Goal: Task Accomplishment & Management: Manage account settings

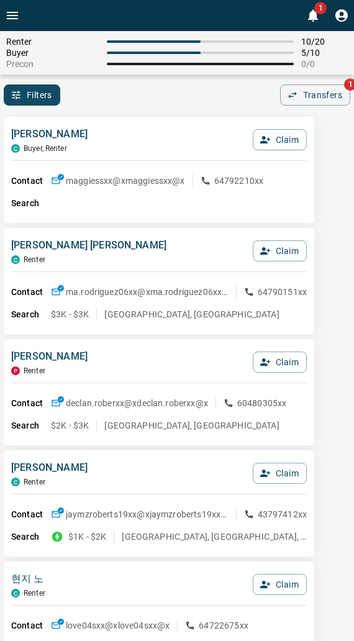
click at [132, 96] on div "Filters 0 Transfers 1" at bounding box center [177, 94] width 354 height 21
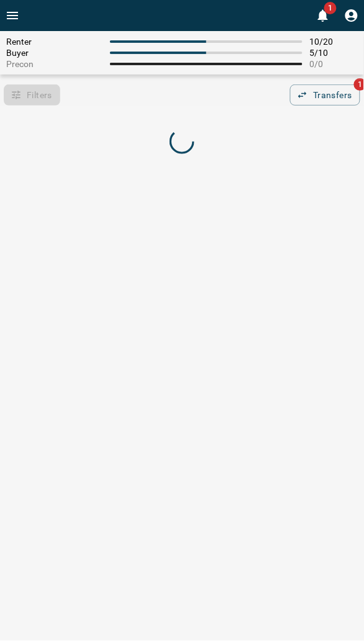
click at [159, 101] on div "Filters 0 Transfers 1" at bounding box center [182, 94] width 364 height 21
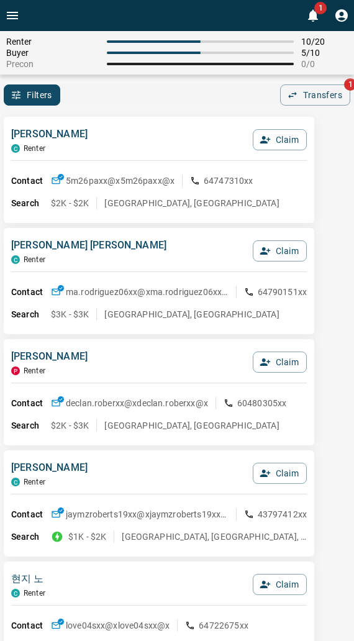
click at [232, 119] on div "Michelle Park C Renter Claim Contact 5m26paxx@x 5m26paxx@x 64747310xx Search $2…" at bounding box center [159, 170] width 311 height 106
drag, startPoint x: 72, startPoint y: 126, endPoint x: 35, endPoint y: 168, distance: 55.9
click at [71, 127] on p "Michelle Park" at bounding box center [49, 134] width 76 height 15
click at [275, 252] on button "Claim" at bounding box center [280, 250] width 54 height 21
click at [275, 252] on button "Confirm Claim" at bounding box center [262, 250] width 89 height 21
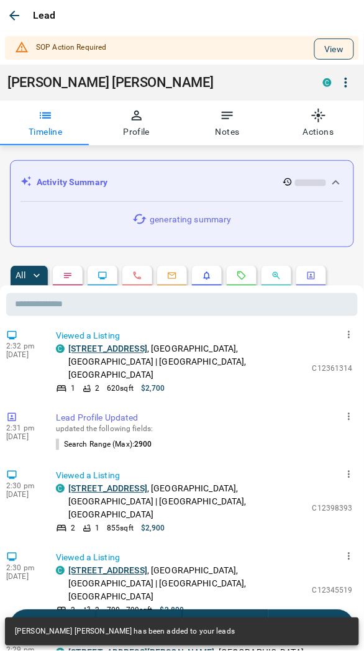
click at [322, 48] on button "View" at bounding box center [334, 49] width 40 height 21
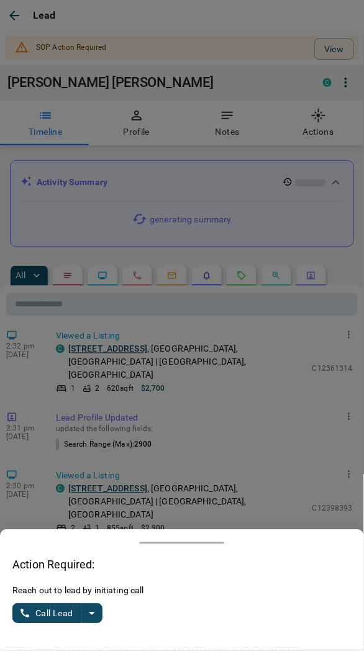
click at [96, 609] on icon "split button" at bounding box center [91, 613] width 15 height 15
click at [54, 581] on li "Log Manual Call" at bounding box center [59, 584] width 76 height 30
click at [43, 606] on button "Log Manual Call" at bounding box center [53, 614] width 82 height 20
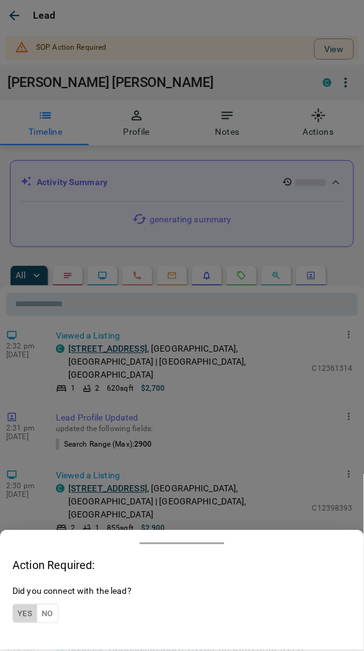
click at [22, 606] on button "Yes" at bounding box center [24, 613] width 25 height 19
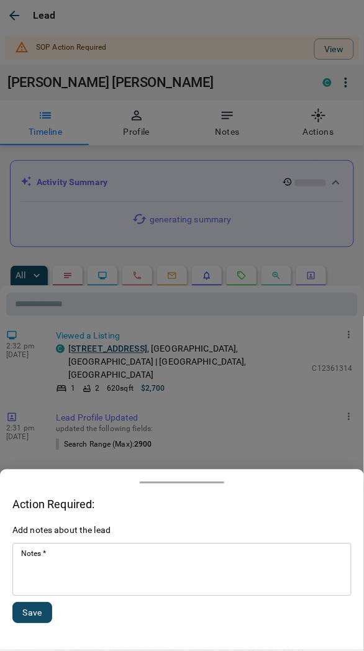
click at [35, 570] on textarea "Notes   *" at bounding box center [182, 570] width 322 height 42
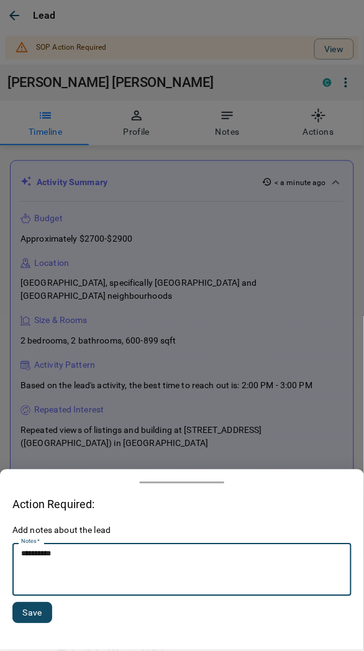
click at [35, 551] on textarea "**********" at bounding box center [182, 570] width 322 height 42
type textarea "*********"
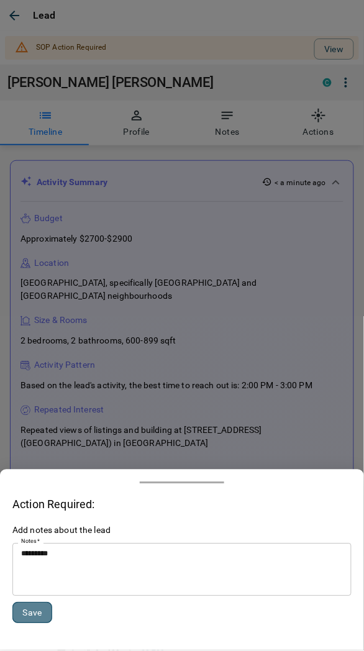
click at [35, 605] on button "Save" at bounding box center [32, 613] width 40 height 21
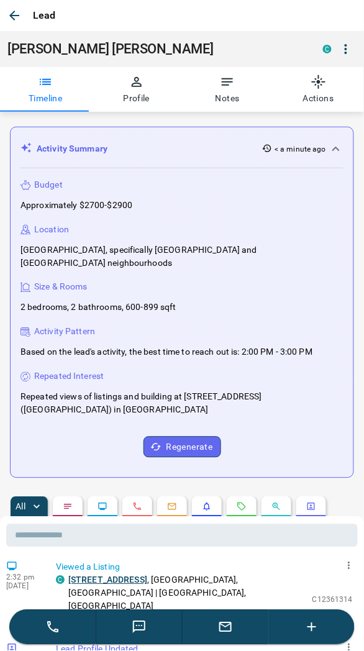
click at [17, 16] on icon "button" at bounding box center [14, 15] width 15 height 15
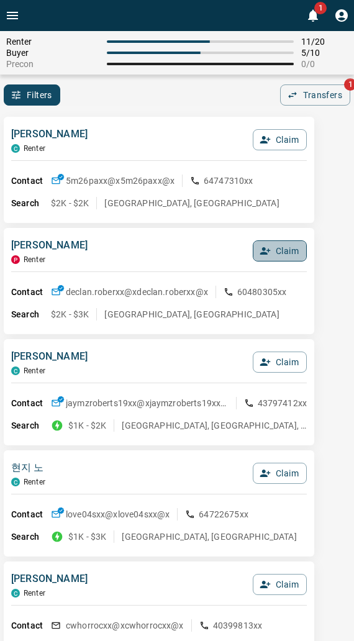
click at [272, 255] on button "Claim" at bounding box center [280, 250] width 54 height 21
click at [272, 255] on button "Confirm Claim" at bounding box center [262, 250] width 89 height 21
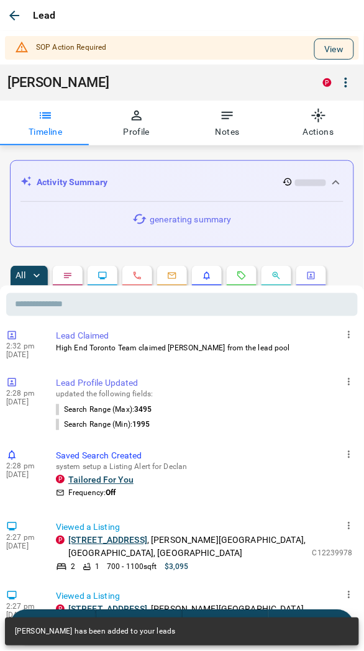
click at [320, 50] on button "View" at bounding box center [334, 49] width 40 height 21
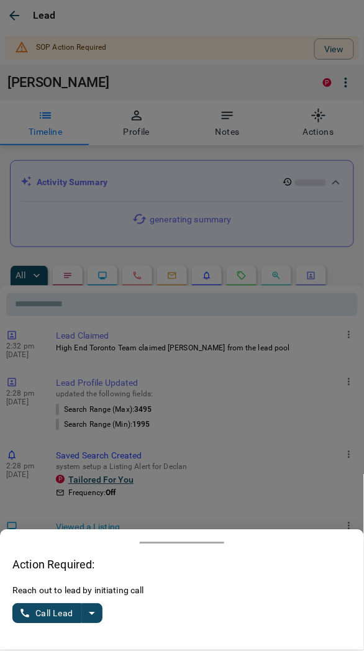
click at [88, 616] on icon "split button" at bounding box center [91, 613] width 15 height 15
click at [35, 589] on li "Log Manual Call" at bounding box center [59, 584] width 76 height 30
click at [37, 613] on button "Log Manual Call" at bounding box center [53, 614] width 82 height 20
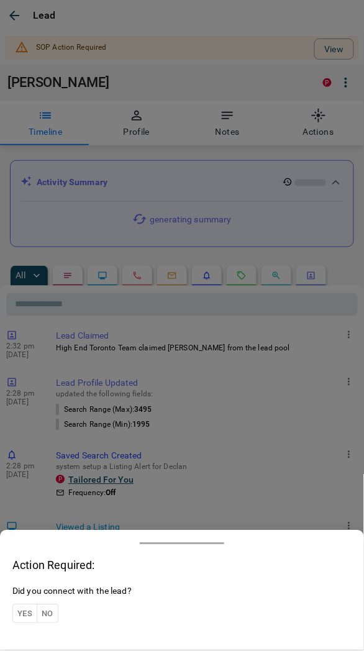
click at [20, 616] on button "Yes" at bounding box center [24, 613] width 25 height 19
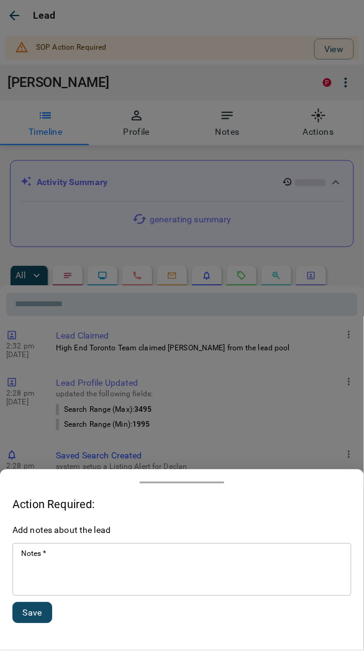
click at [57, 562] on textarea "Notes   *" at bounding box center [182, 570] width 322 height 42
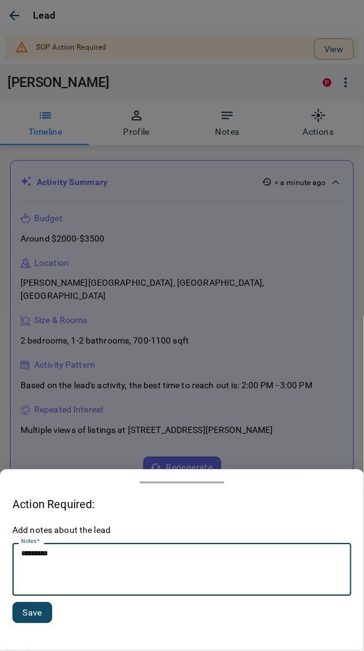
type textarea "*********"
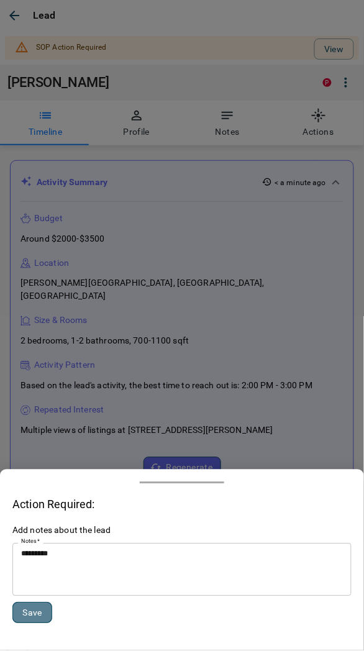
click at [23, 615] on button "Save" at bounding box center [32, 613] width 40 height 21
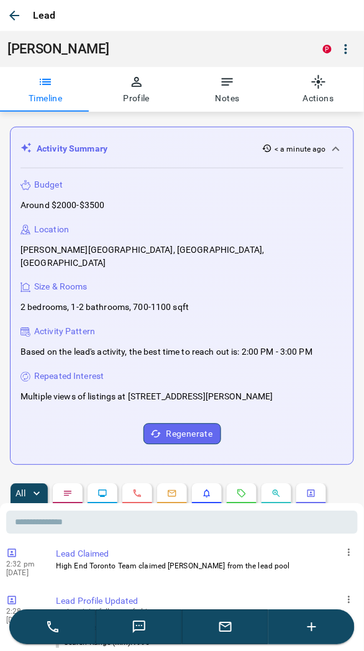
click at [16, 16] on icon "button" at bounding box center [14, 16] width 10 height 10
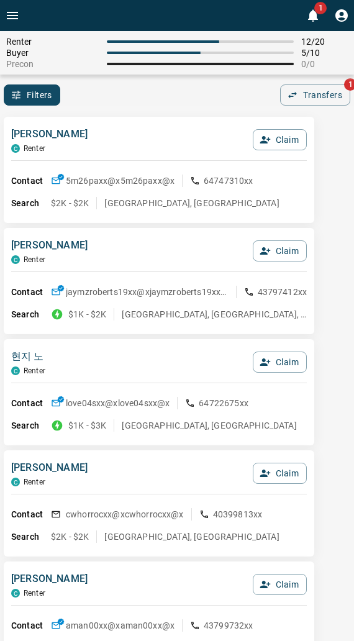
click at [144, 101] on div "Filters 0 Transfers 1" at bounding box center [177, 94] width 354 height 21
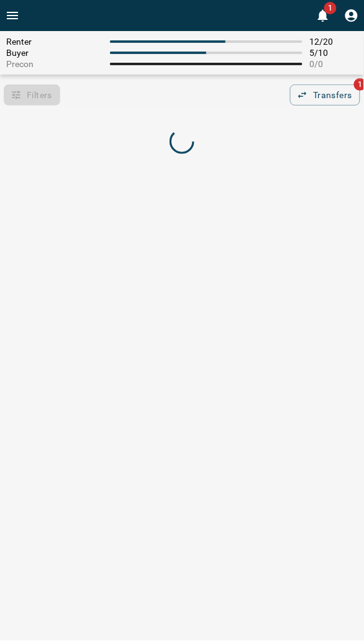
click at [106, 102] on div "Filters 0 Transfers 1" at bounding box center [182, 94] width 364 height 21
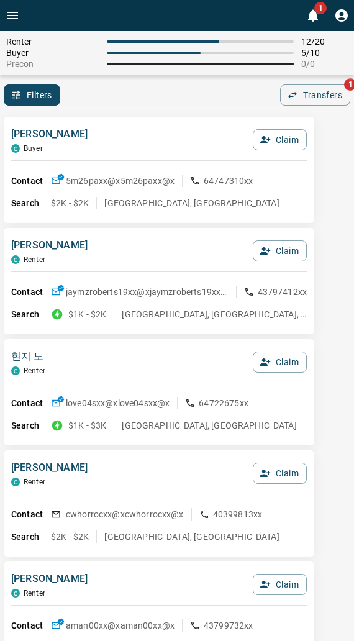
click at [151, 101] on div "Filters 0 Transfers 1" at bounding box center [177, 94] width 354 height 21
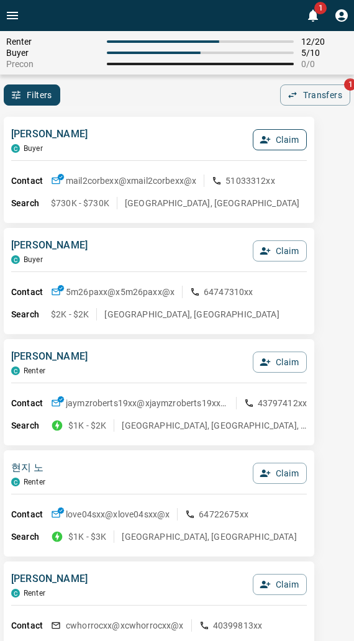
click at [260, 140] on icon "button" at bounding box center [265, 139] width 11 height 11
click at [259, 140] on button "Confirm Claim" at bounding box center [262, 139] width 89 height 21
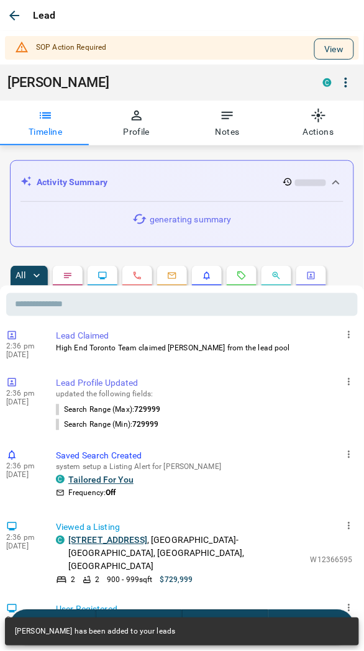
click at [314, 51] on button "View" at bounding box center [334, 49] width 40 height 21
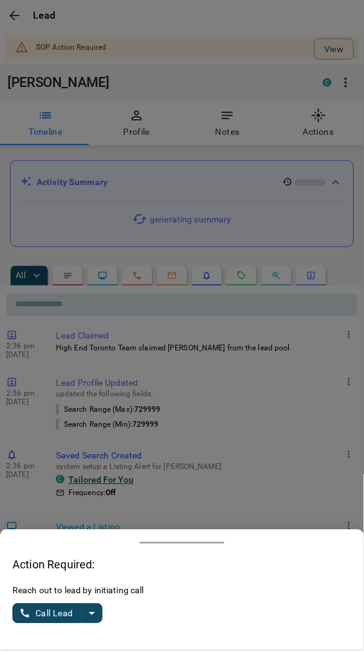
click at [83, 616] on button "split button" at bounding box center [91, 614] width 21 height 20
click at [40, 581] on li "Log Manual Call" at bounding box center [59, 584] width 76 height 30
click at [43, 610] on button "Log Manual Call" at bounding box center [53, 614] width 82 height 20
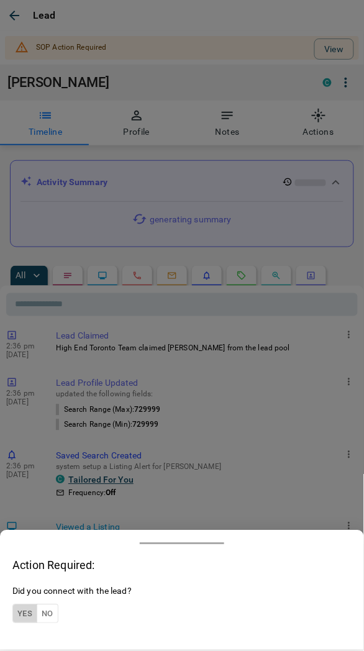
click at [28, 611] on button "Yes" at bounding box center [24, 613] width 25 height 19
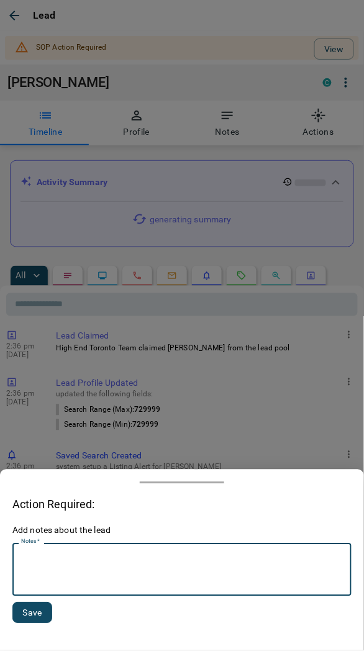
click at [58, 578] on textarea "Notes   *" at bounding box center [182, 570] width 322 height 42
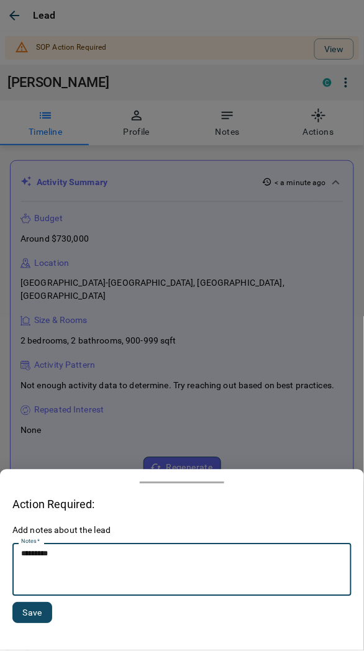
type textarea "*********"
click at [26, 614] on button "Save" at bounding box center [32, 613] width 40 height 21
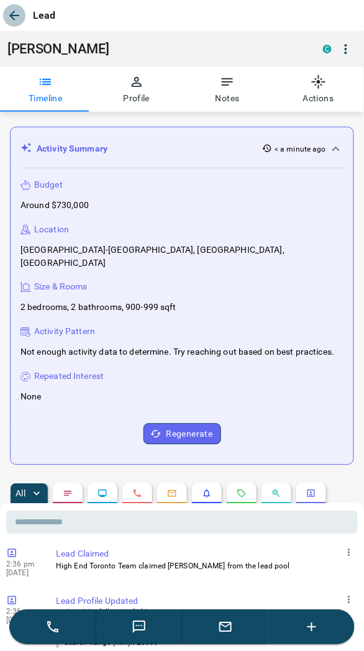
click at [19, 17] on icon "button" at bounding box center [14, 15] width 15 height 15
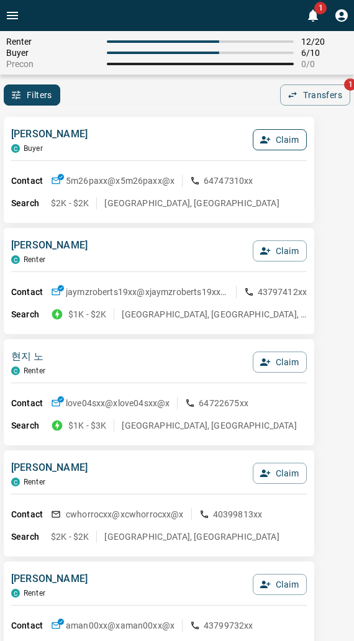
click at [278, 145] on button "Claim" at bounding box center [280, 139] width 54 height 21
click at [266, 139] on button "Confirm Claim" at bounding box center [262, 139] width 89 height 21
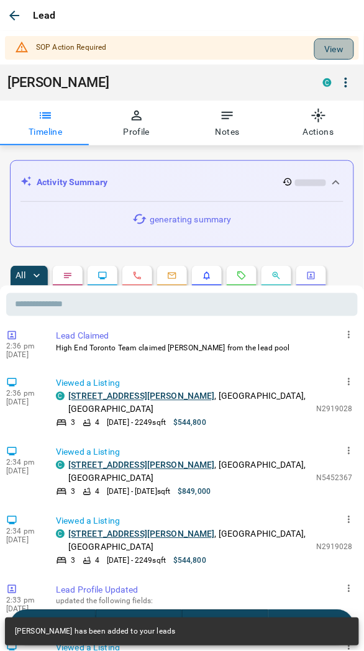
click at [317, 43] on button "View" at bounding box center [334, 49] width 40 height 21
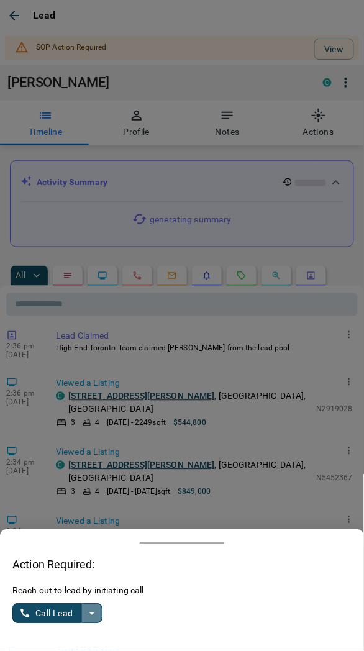
click at [83, 617] on button "split button" at bounding box center [91, 614] width 21 height 20
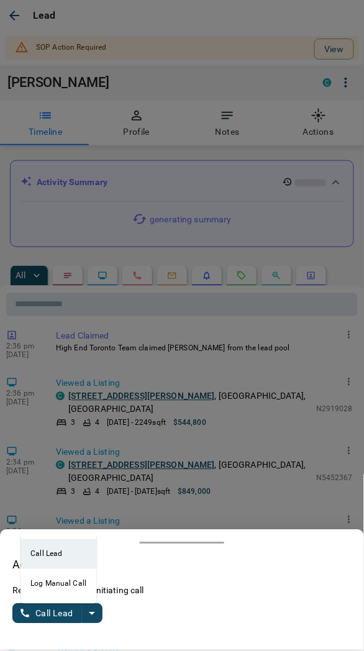
click at [39, 586] on li "Log Manual Call" at bounding box center [59, 584] width 76 height 30
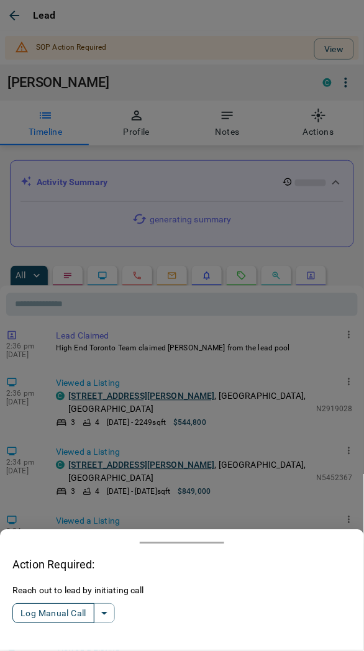
click at [41, 613] on button "Log Manual Call" at bounding box center [53, 614] width 82 height 20
click at [29, 613] on button "Yes" at bounding box center [24, 613] width 25 height 19
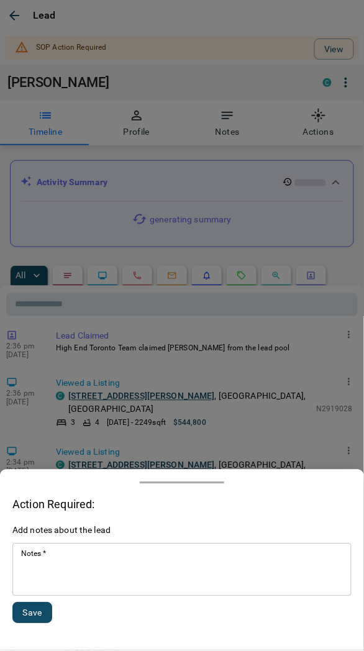
click at [63, 578] on textarea "Notes   *" at bounding box center [182, 570] width 322 height 42
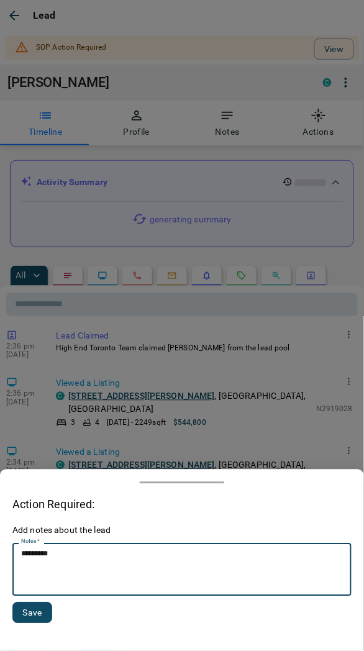
type textarea "*********"
click at [34, 615] on button "Save" at bounding box center [32, 613] width 40 height 21
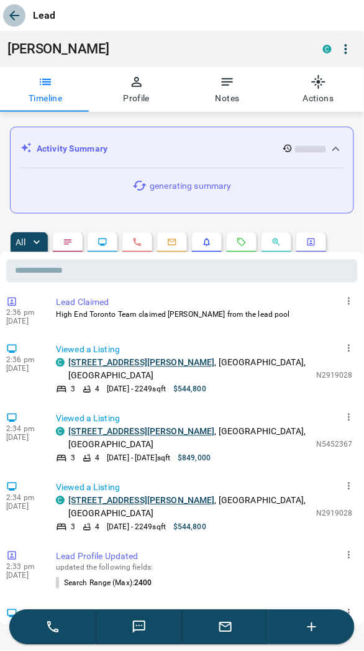
click at [20, 21] on icon "button" at bounding box center [14, 15] width 15 height 15
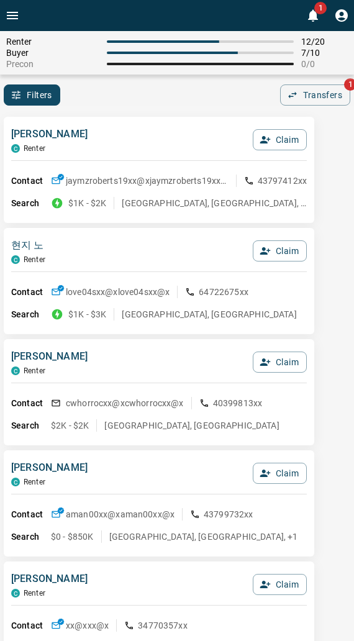
click at [110, 91] on div "Filters 0 Transfers 1" at bounding box center [177, 94] width 354 height 21
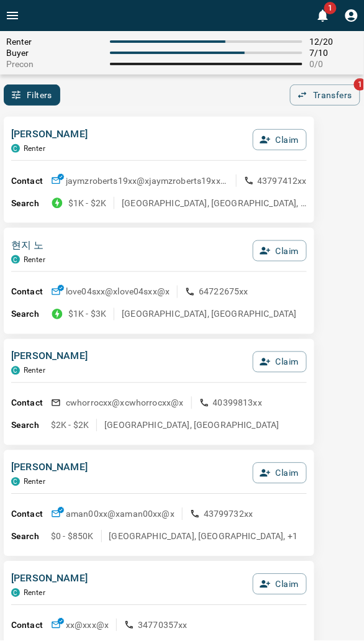
click at [220, 80] on div "Renter 12 / 20 Buyer 7 / 10 Precon 0 / 0 Filters 0 Transfers 1" at bounding box center [182, 68] width 364 height 75
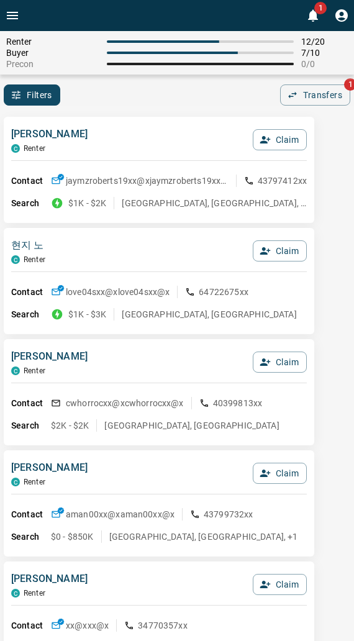
click at [205, 117] on div "Jaymz Roberts C Renter Claim Contact jaymzroberts19xx@x jaymzroberts19xx@x 4379…" at bounding box center [159, 170] width 311 height 106
click at [148, 121] on div "Jaymz Roberts C Renter Claim Contact jaymzroberts19xx@x jaymzroberts19xx@x 4379…" at bounding box center [159, 170] width 311 height 106
click at [185, 103] on div "Filters 0 Transfers 1" at bounding box center [177, 94] width 354 height 21
drag, startPoint x: 184, startPoint y: 103, endPoint x: 0, endPoint y: 73, distance: 186.2
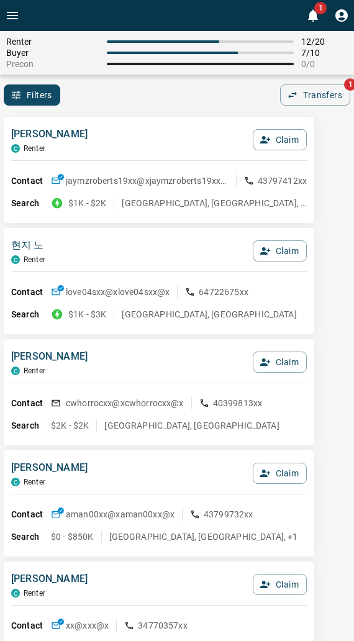
click at [179, 103] on div "Filters 0 Transfers 1" at bounding box center [177, 94] width 354 height 21
click at [189, 97] on div "Filters 0 Transfers 1" at bounding box center [177, 94] width 354 height 21
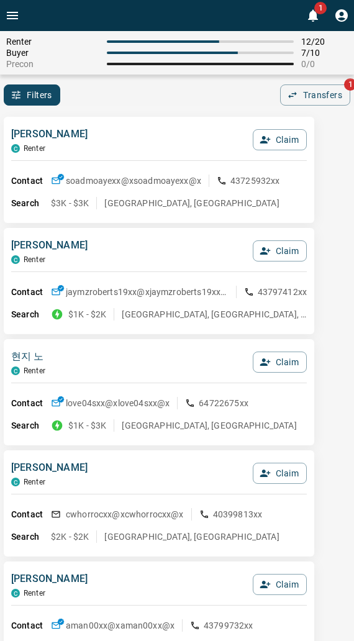
click at [158, 129] on div "Soad Moayer C Renter Claim" at bounding box center [159, 144] width 296 height 34
click at [278, 144] on button "Claim" at bounding box center [280, 139] width 54 height 21
click at [273, 145] on button "Confirm Claim" at bounding box center [262, 139] width 89 height 21
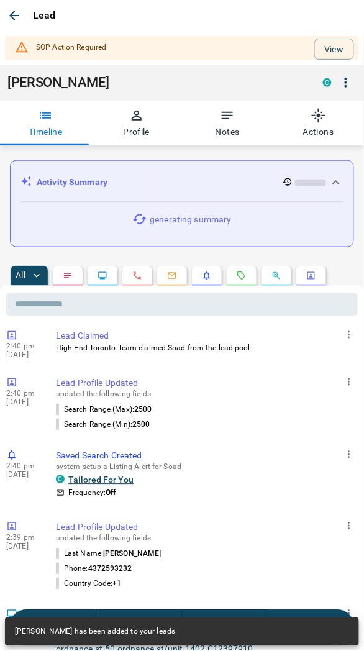
click at [325, 43] on button "View" at bounding box center [334, 49] width 40 height 21
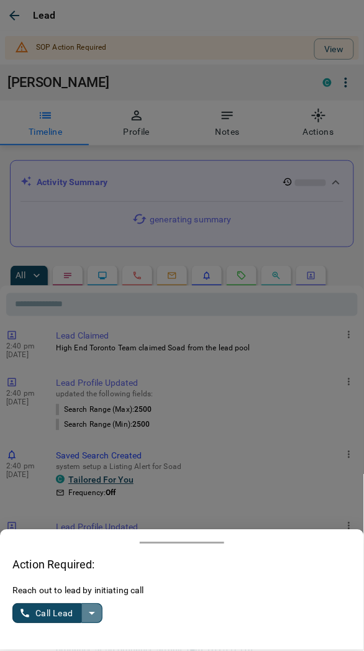
click at [96, 613] on icon "split button" at bounding box center [91, 613] width 15 height 15
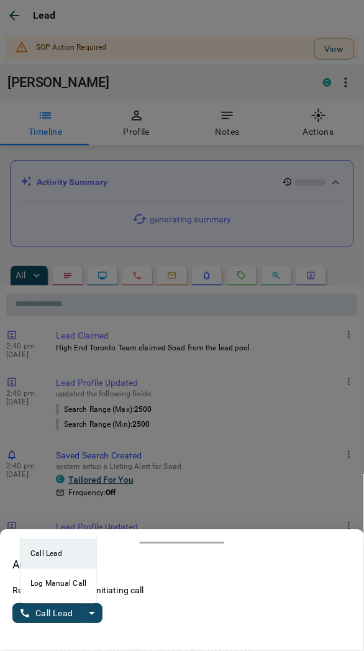
click at [66, 581] on li "Log Manual Call" at bounding box center [59, 584] width 76 height 30
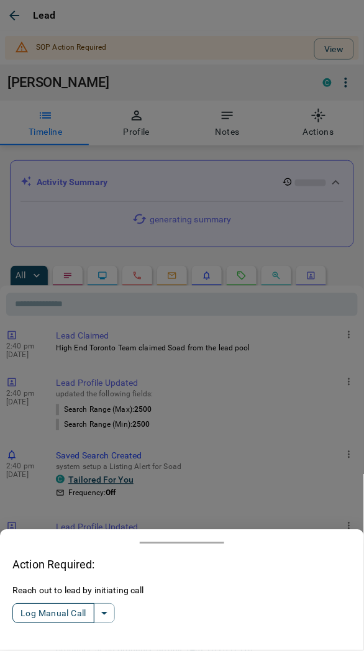
click at [62, 607] on button "Log Manual Call" at bounding box center [53, 614] width 82 height 20
click at [19, 615] on button "Yes" at bounding box center [24, 613] width 25 height 19
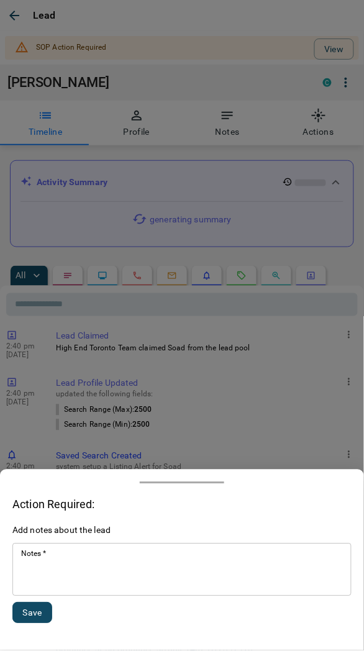
click at [47, 562] on textarea "Notes   *" at bounding box center [182, 570] width 322 height 42
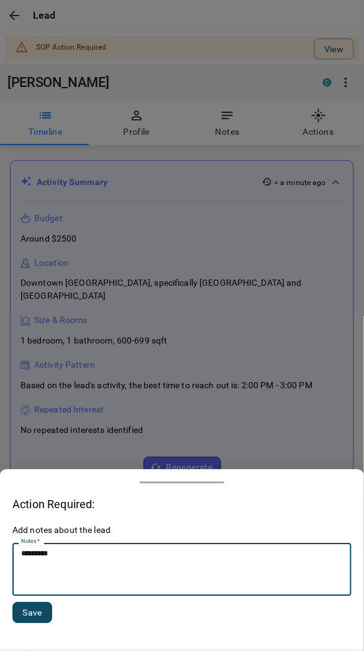
type textarea "*********"
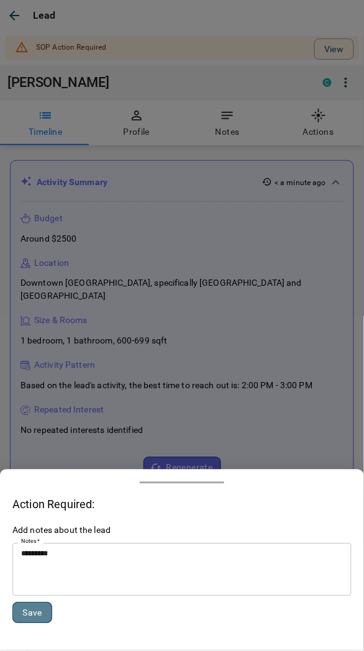
click at [39, 617] on button "Save" at bounding box center [32, 613] width 40 height 21
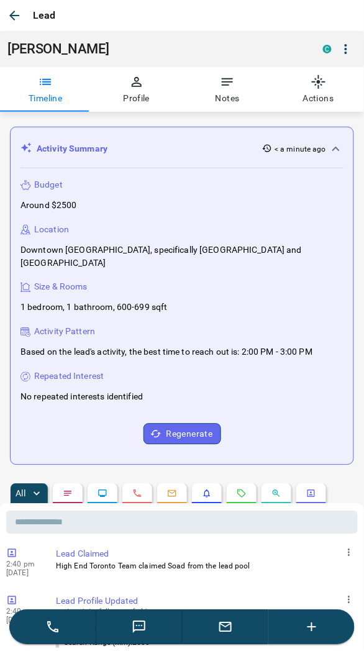
click at [14, 21] on icon "button" at bounding box center [14, 15] width 15 height 15
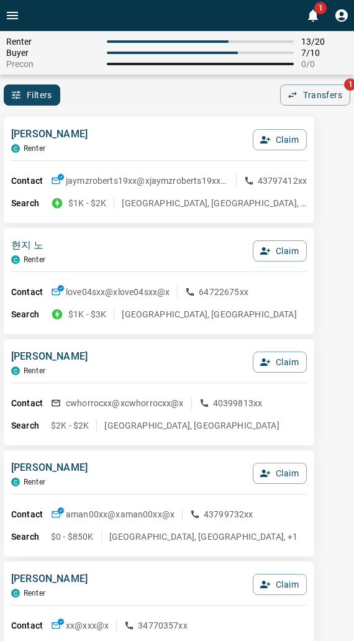
click at [134, 123] on div "Jaymz Roberts C Renter Claim Contact jaymzroberts19xx@x jaymzroberts19xx@x 4379…" at bounding box center [159, 170] width 311 height 106
click at [189, 86] on div "Filters 0 Transfers 1" at bounding box center [177, 94] width 354 height 21
click at [153, 146] on div "Jaymz Roberts C Renter Claim" at bounding box center [159, 144] width 296 height 34
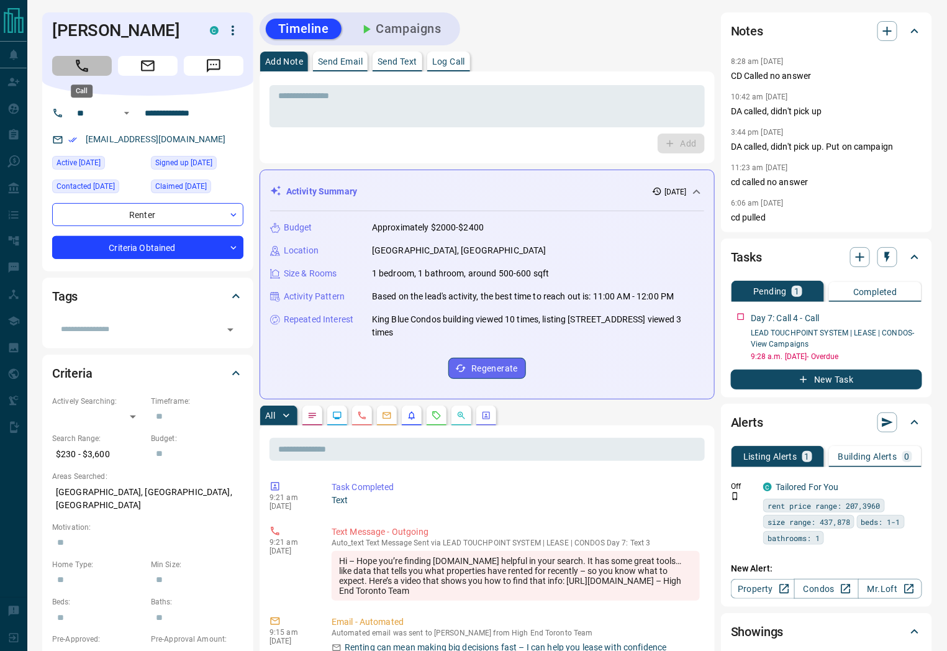
click at [74, 67] on icon "Call" at bounding box center [82, 66] width 16 height 16
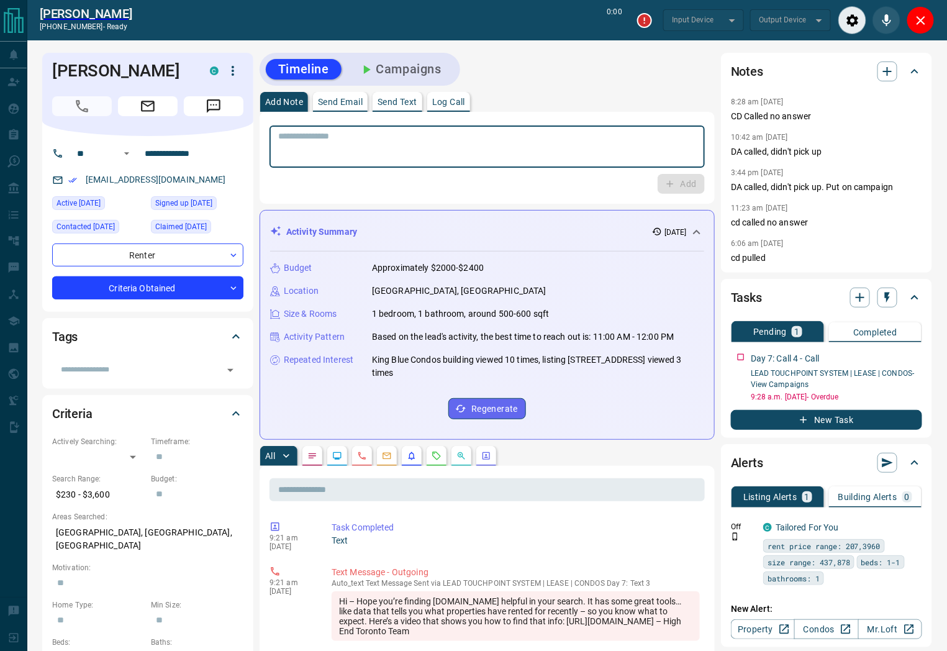
type input "*******"
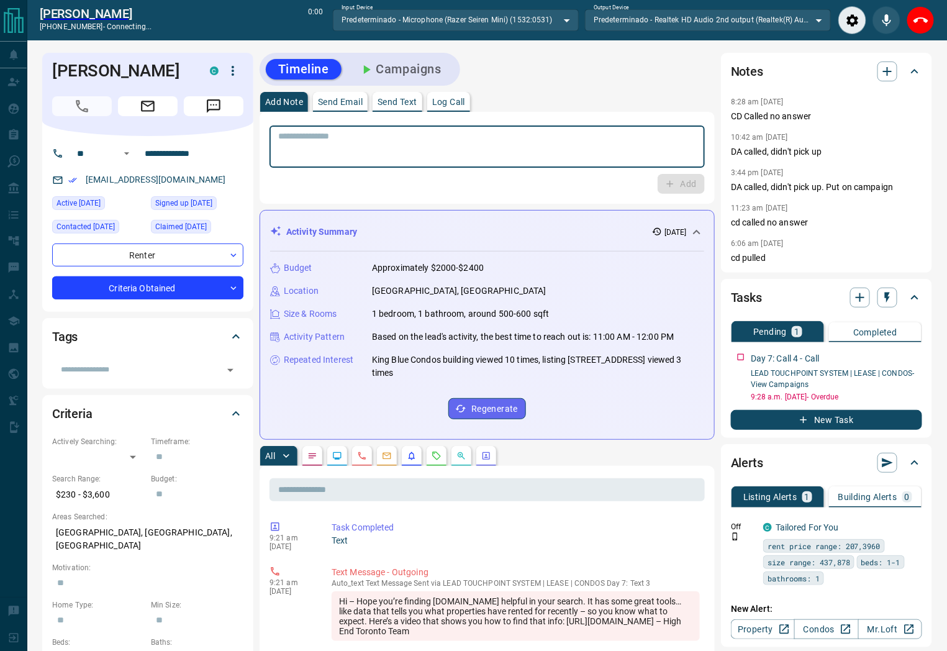
paste textarea "**********"
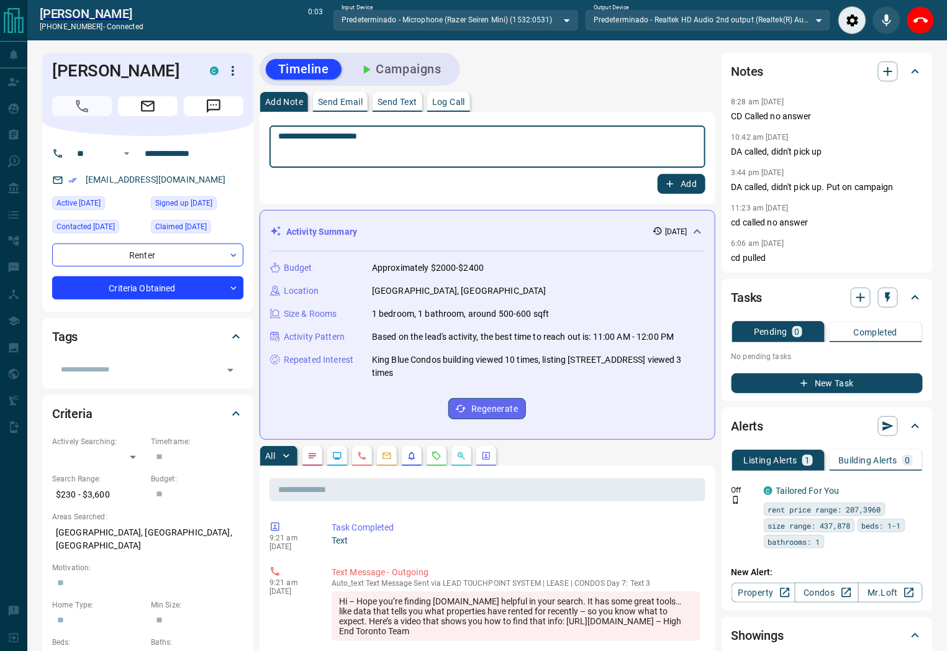
type textarea "**********"
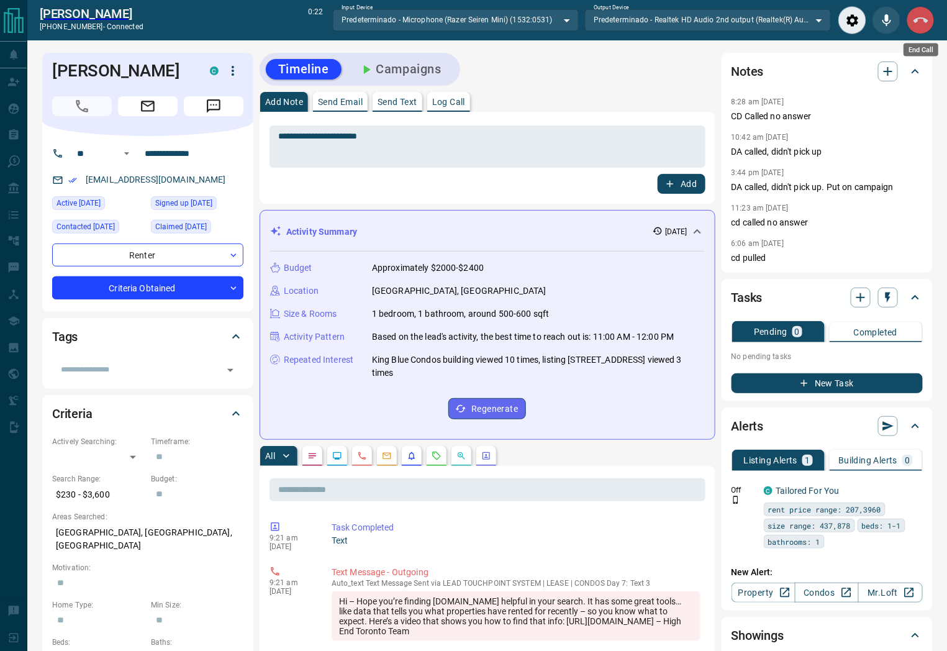
click at [912, 21] on button "End Call" at bounding box center [921, 20] width 28 height 28
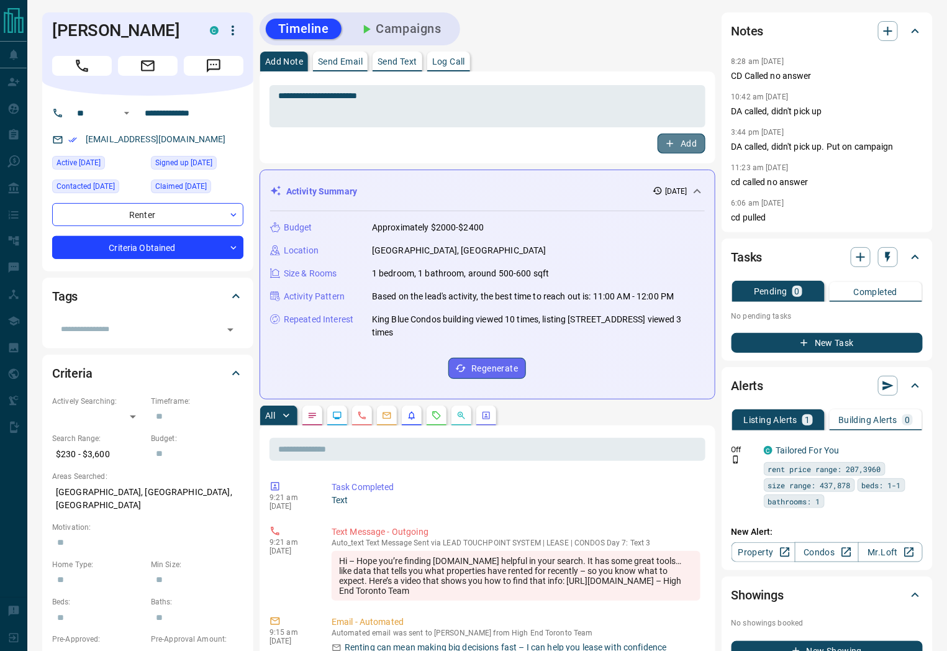
click at [692, 142] on button "Add" at bounding box center [681, 144] width 47 height 20
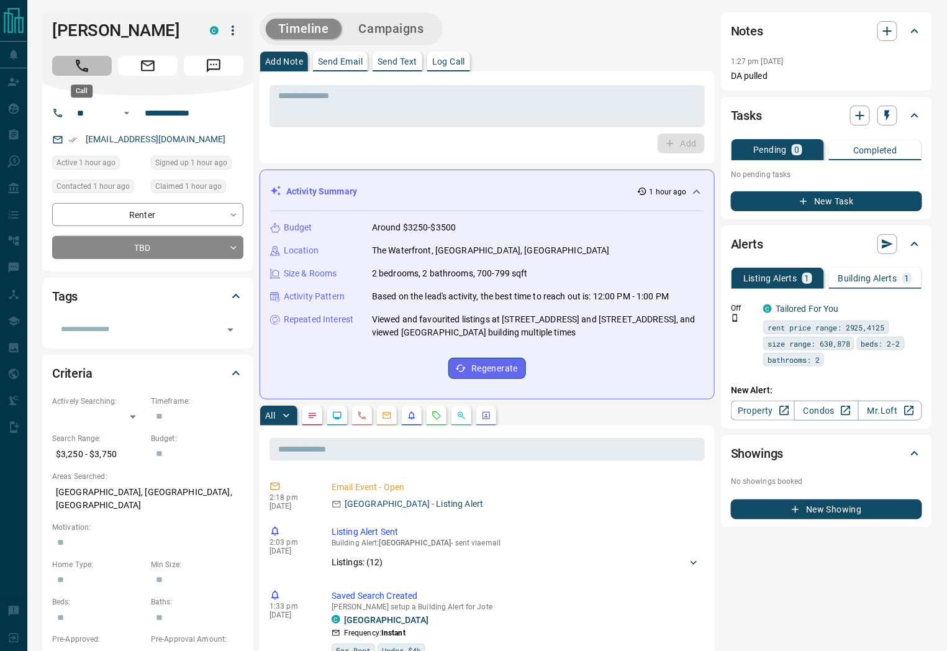
click at [79, 65] on icon "Call" at bounding box center [82, 66] width 16 height 16
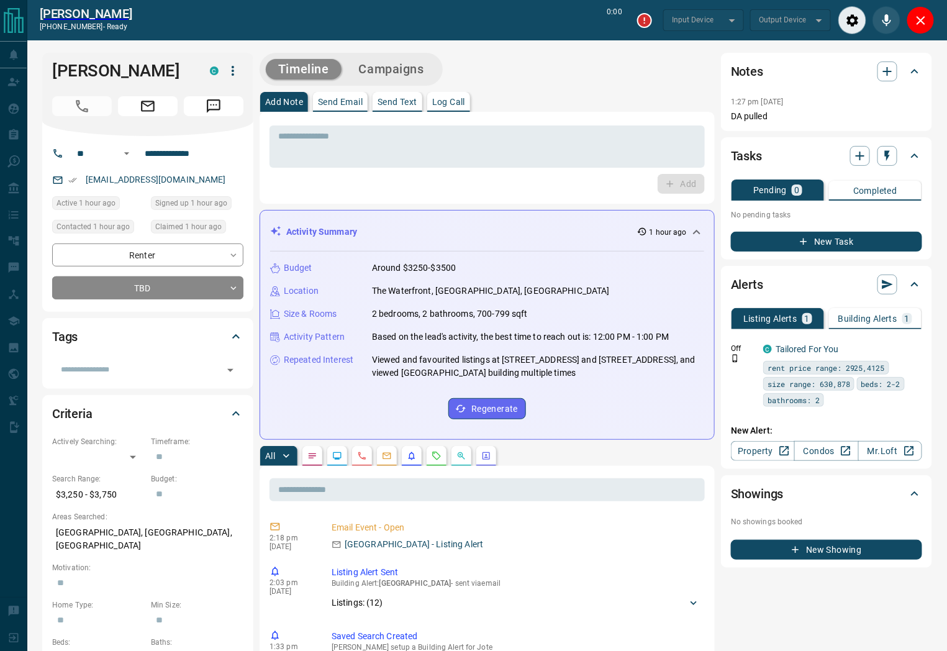
type input "*******"
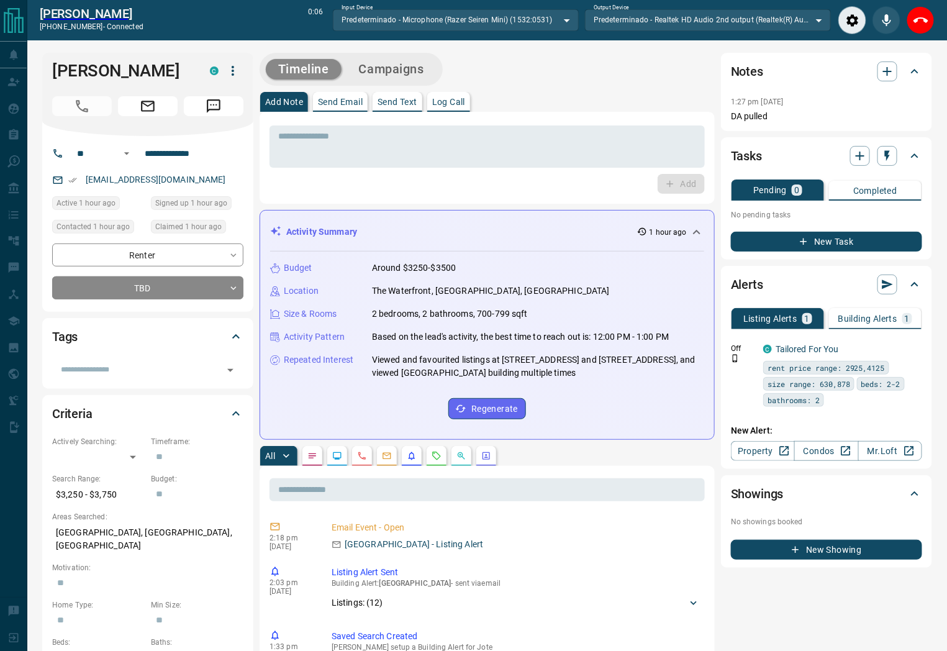
click at [669, 94] on div "Add Note Send Email Send Text Log Call" at bounding box center [487, 102] width 455 height 20
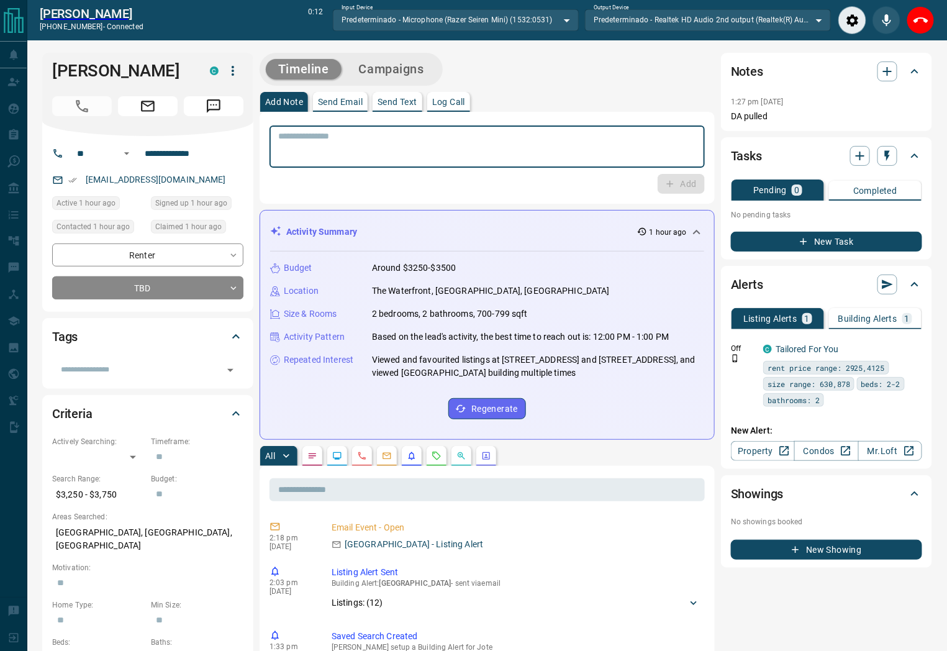
click at [358, 158] on textarea at bounding box center [487, 147] width 418 height 32
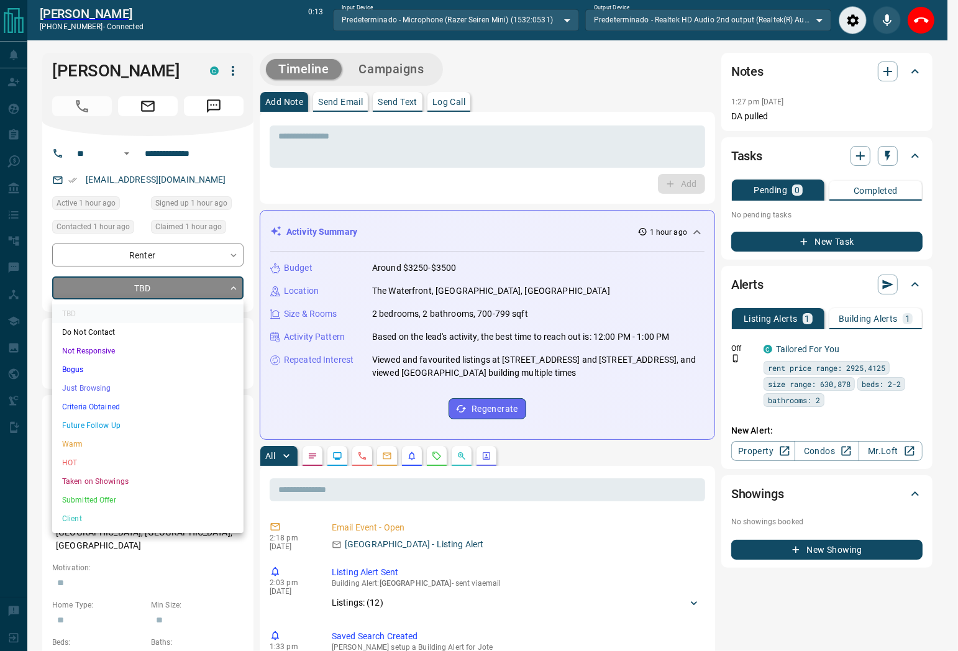
click at [112, 383] on li "Just Browsing" at bounding box center [147, 388] width 191 height 19
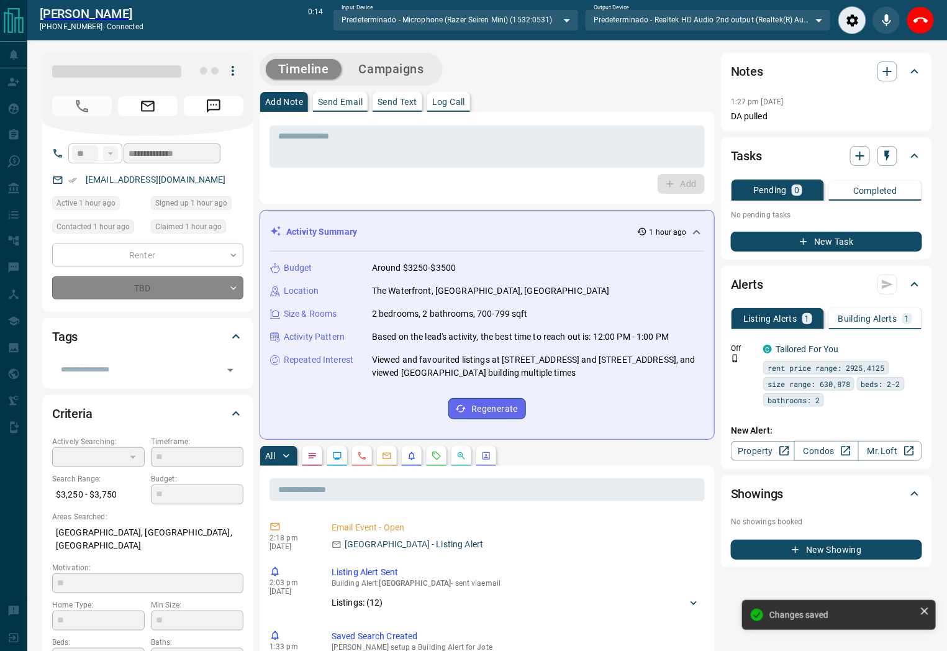
type input "*"
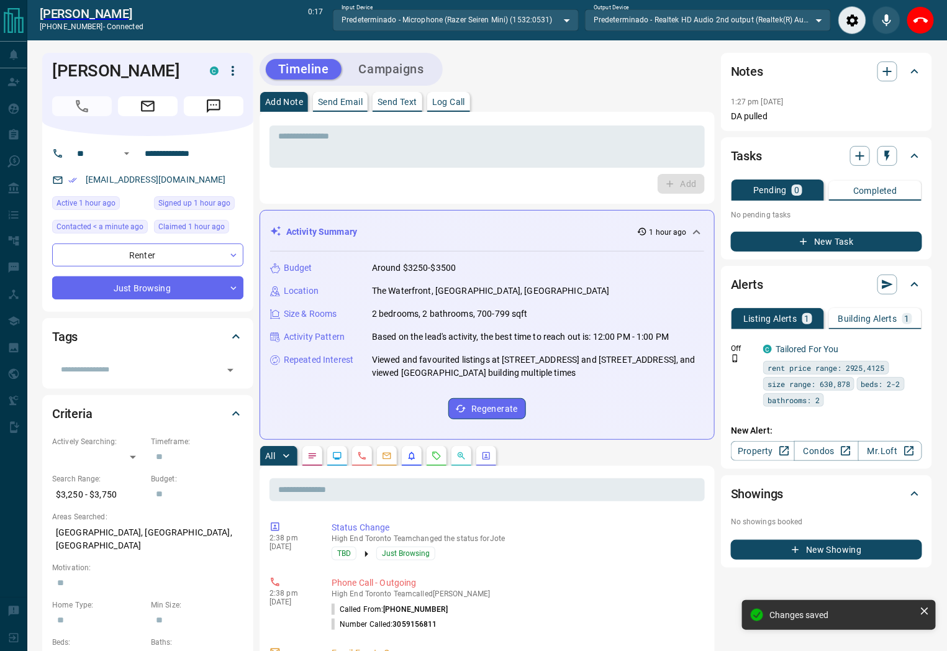
click at [599, 168] on div "* ​ Add" at bounding box center [487, 158] width 435 height 72
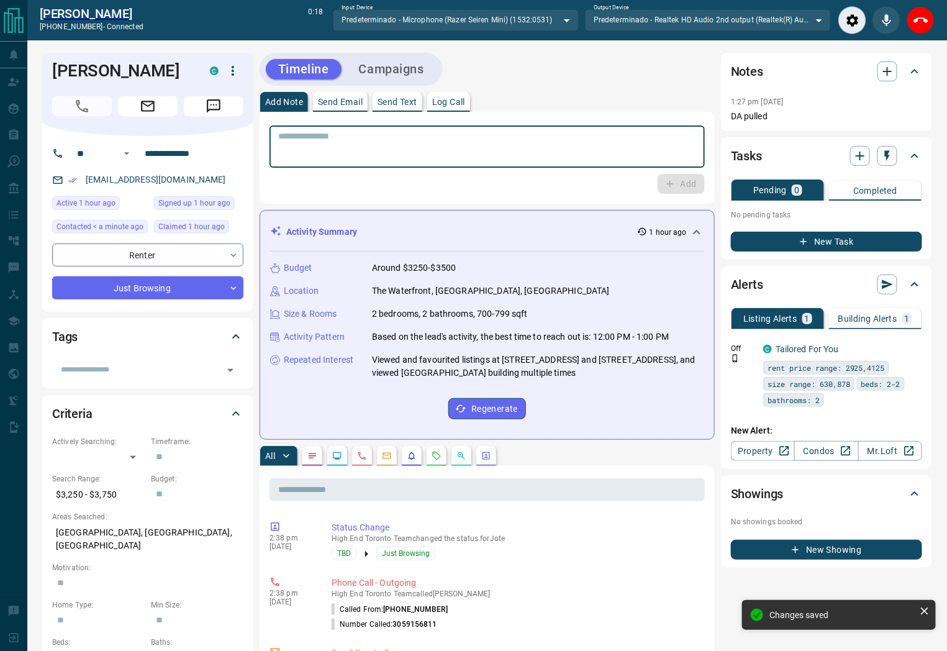
click at [575, 150] on textarea at bounding box center [487, 147] width 418 height 32
paste textarea "**********"
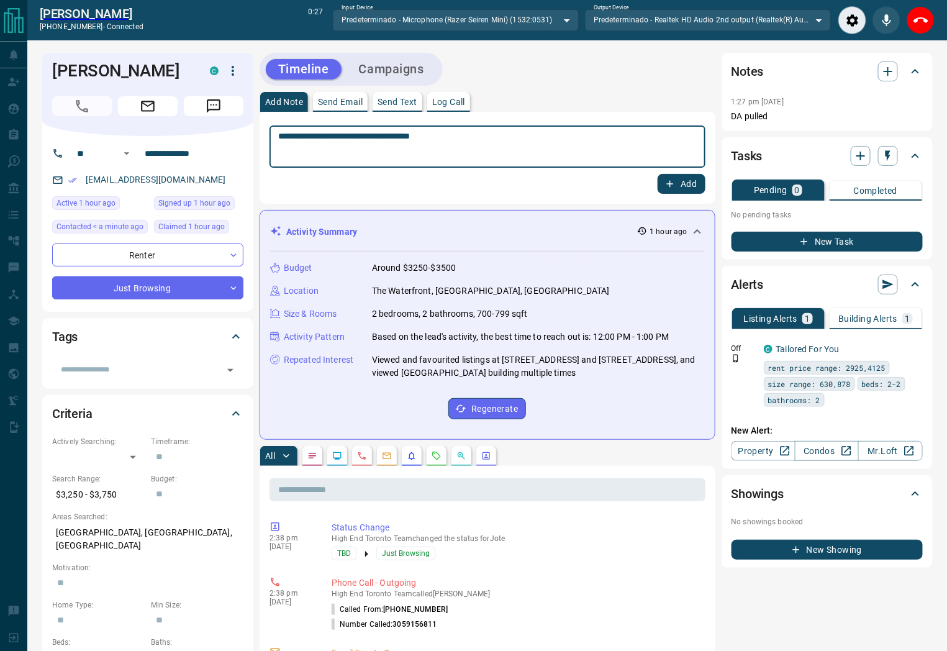
click at [375, 137] on textarea "**********" at bounding box center [487, 147] width 419 height 32
type textarea "**********"
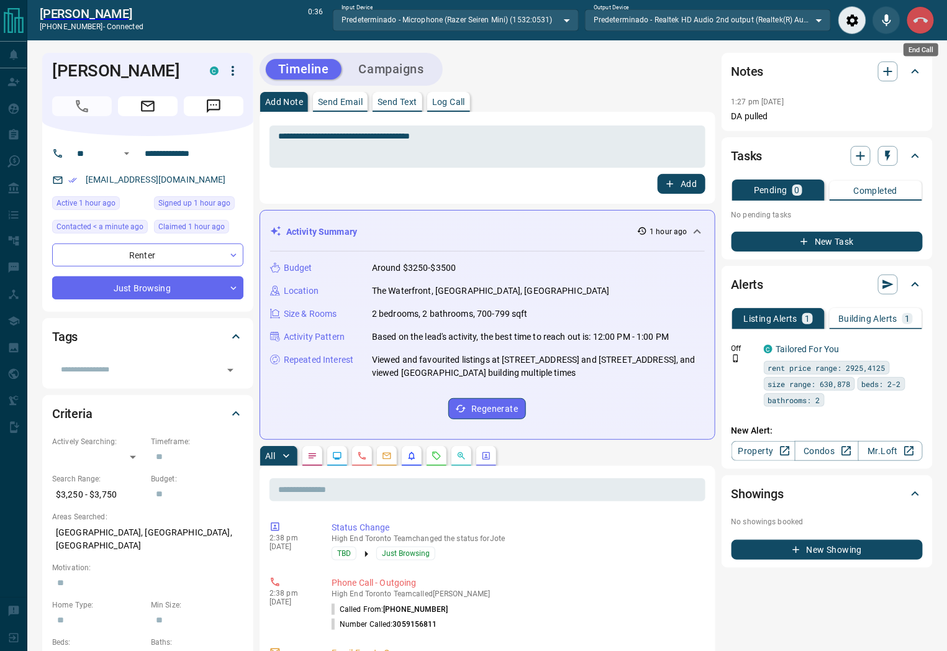
click at [918, 22] on icon "End Call" at bounding box center [921, 20] width 15 height 15
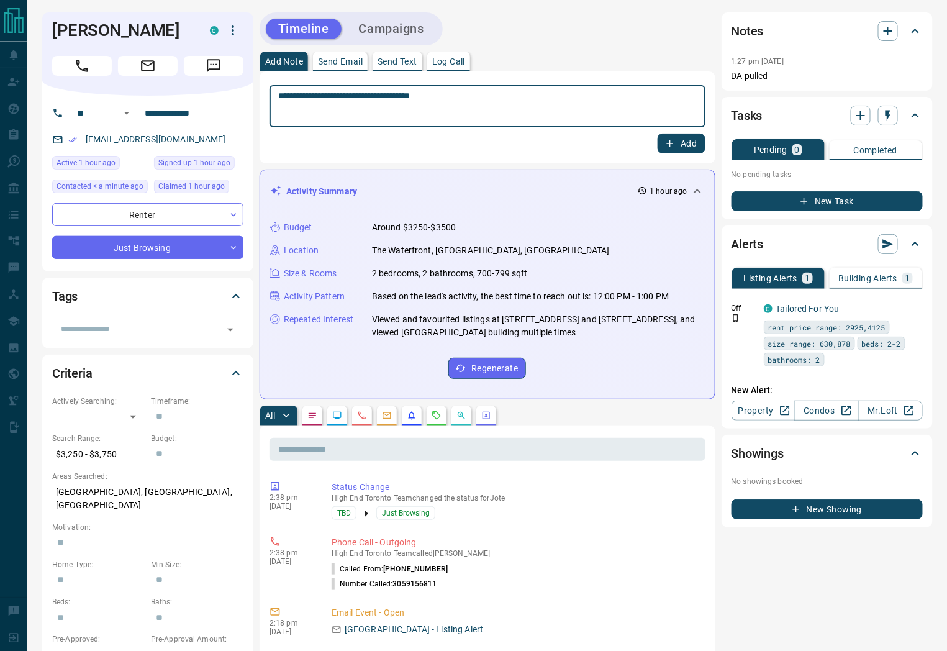
click at [508, 97] on textarea "**********" at bounding box center [487, 107] width 419 height 32
drag, startPoint x: 688, startPoint y: 144, endPoint x: 629, endPoint y: 152, distance: 60.2
click at [678, 146] on button "Add" at bounding box center [681, 144] width 47 height 20
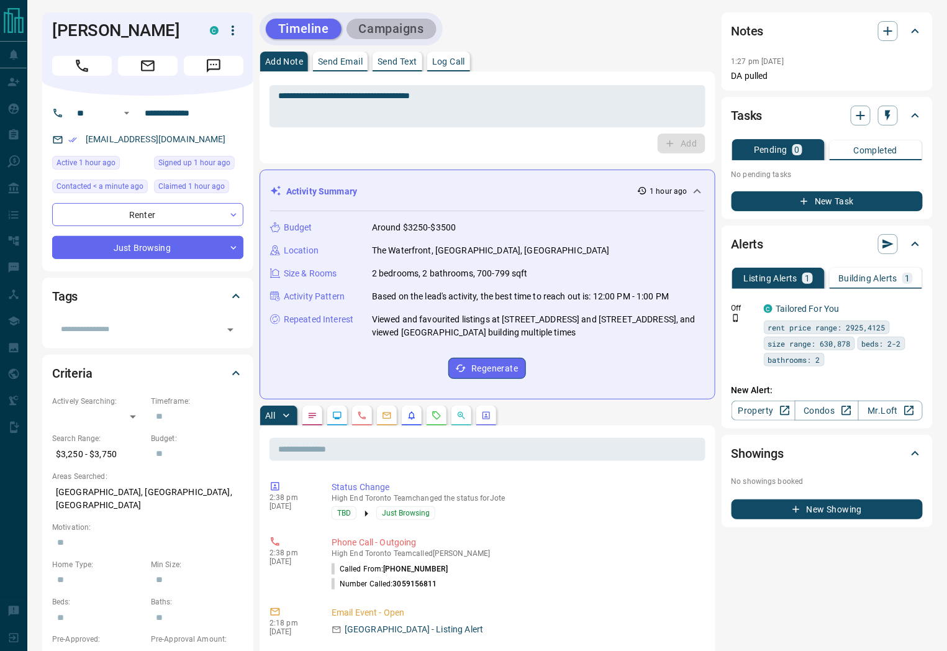
drag, startPoint x: 406, startPoint y: 29, endPoint x: 754, endPoint y: 157, distance: 370.7
click at [413, 32] on button "Campaigns" at bounding box center [392, 29] width 90 height 21
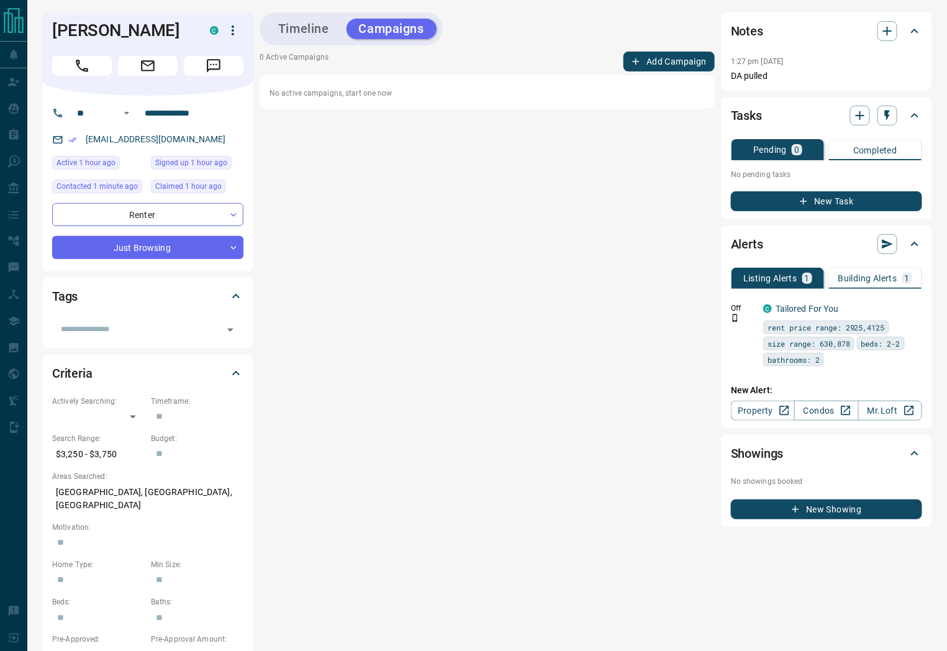
click at [652, 60] on button "Add Campaign" at bounding box center [669, 62] width 91 height 20
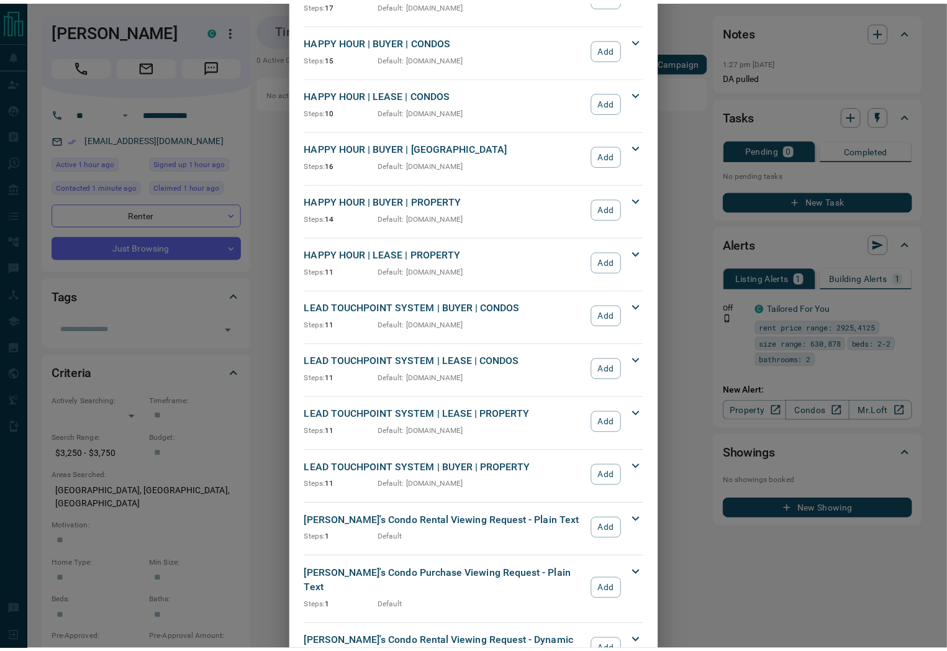
scroll to position [138, 0]
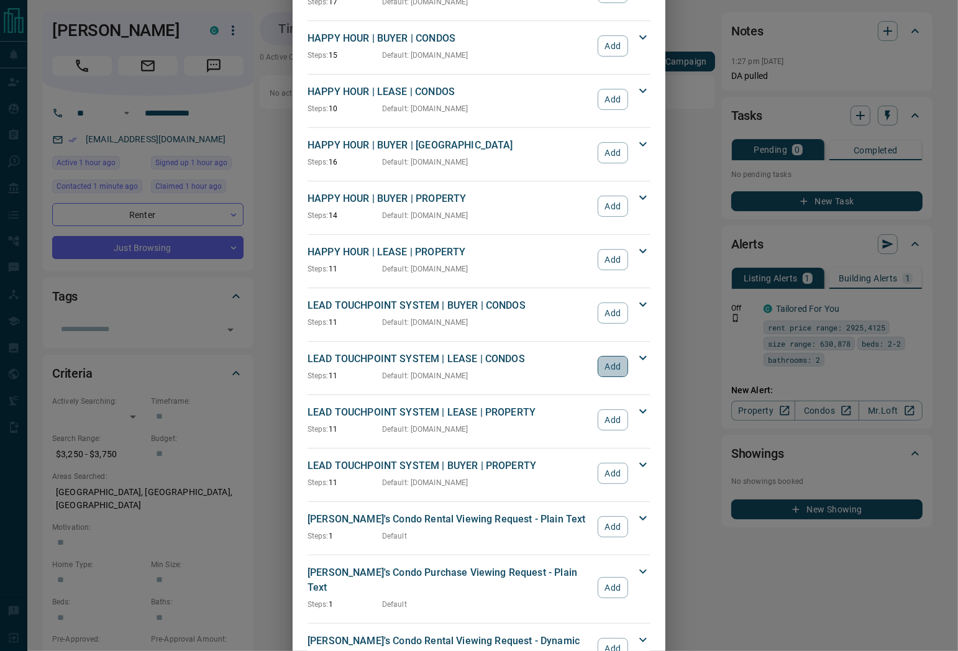
click at [611, 367] on button "Add" at bounding box center [613, 366] width 30 height 21
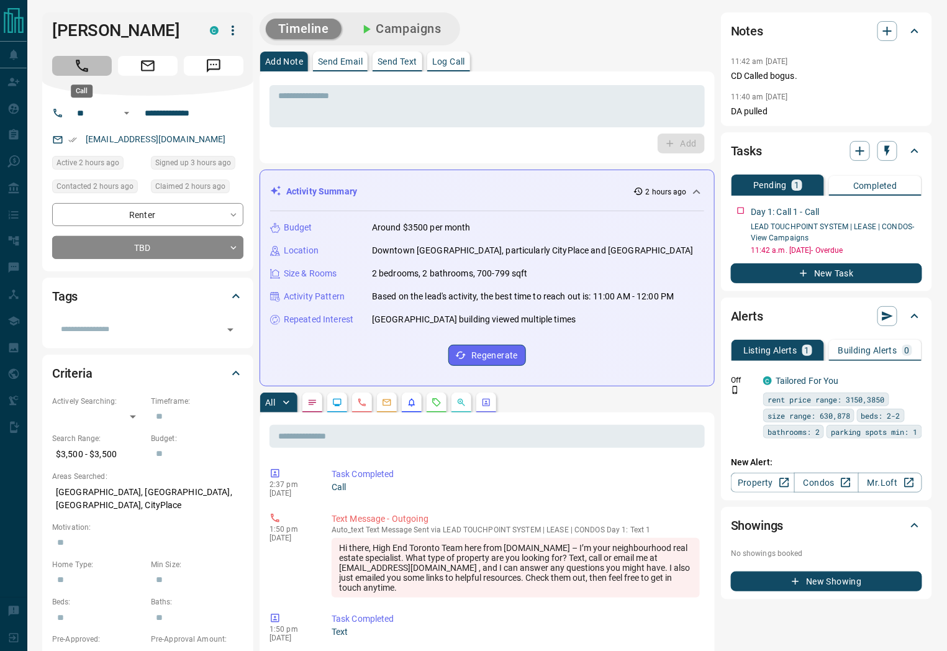
click at [75, 66] on icon "Call" at bounding box center [82, 66] width 16 height 16
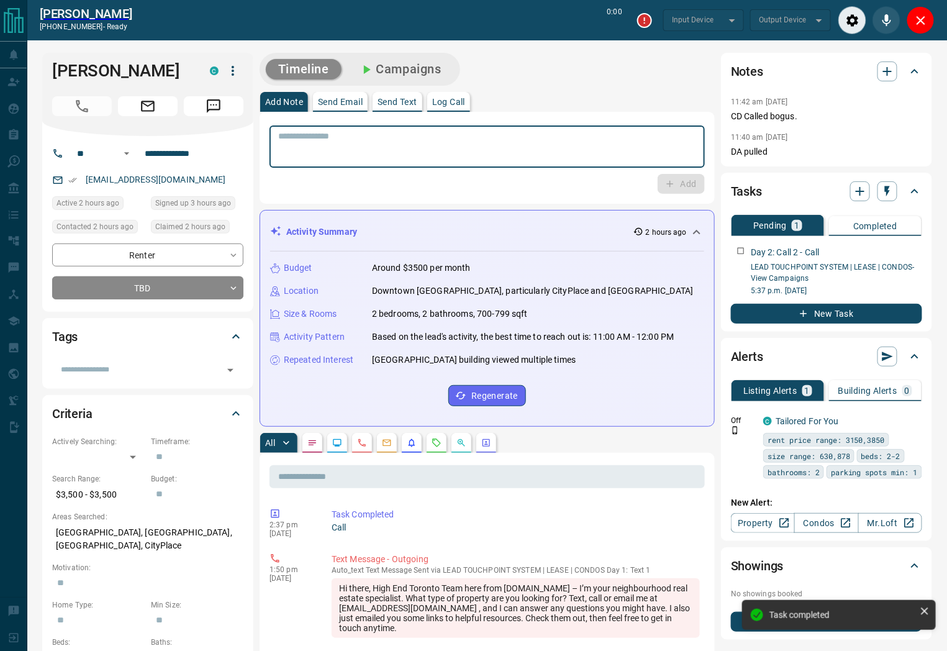
type input "*******"
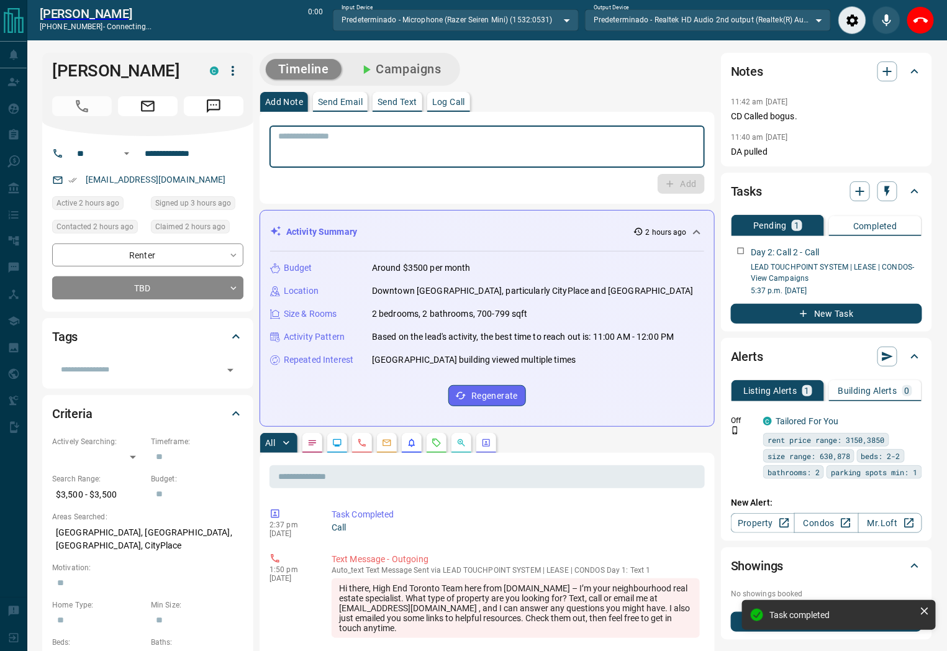
paste textarea "**********"
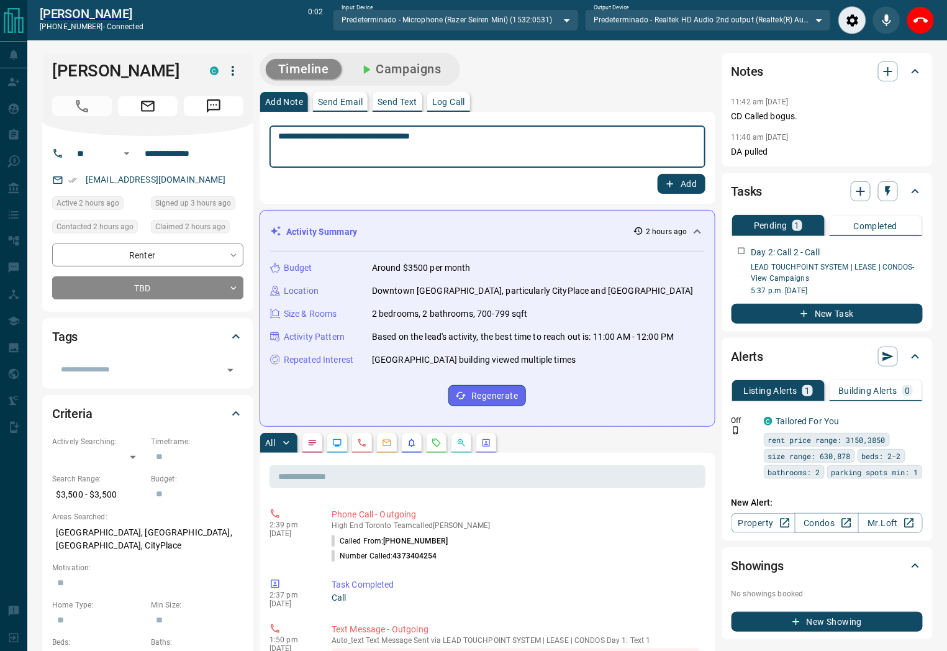
drag, startPoint x: 376, startPoint y: 137, endPoint x: 391, endPoint y: 141, distance: 15.5
click at [391, 140] on textarea "**********" at bounding box center [487, 147] width 419 height 32
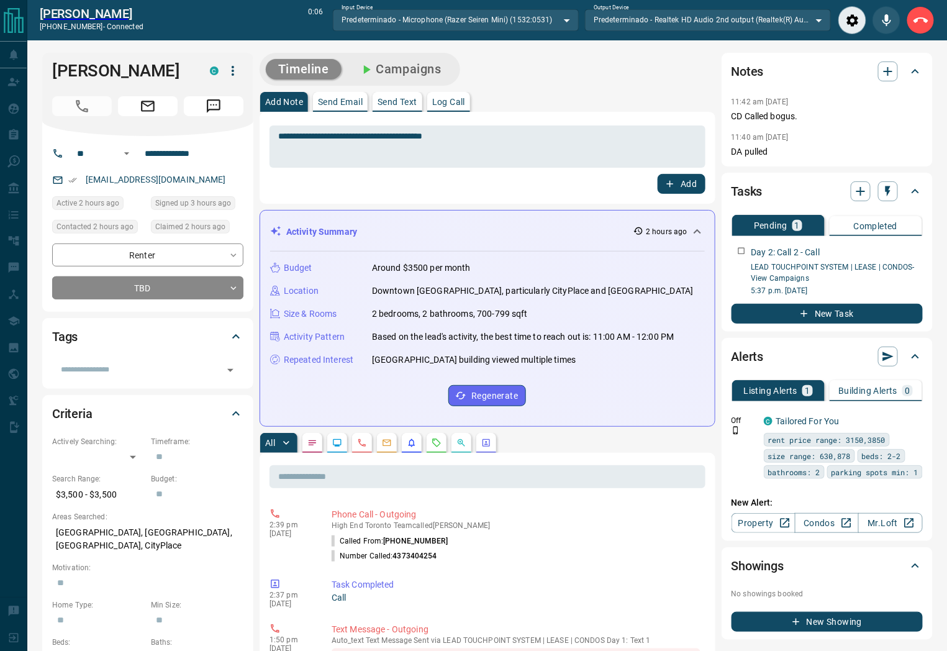
click at [919, 21] on icon "End Call" at bounding box center [921, 20] width 15 height 15
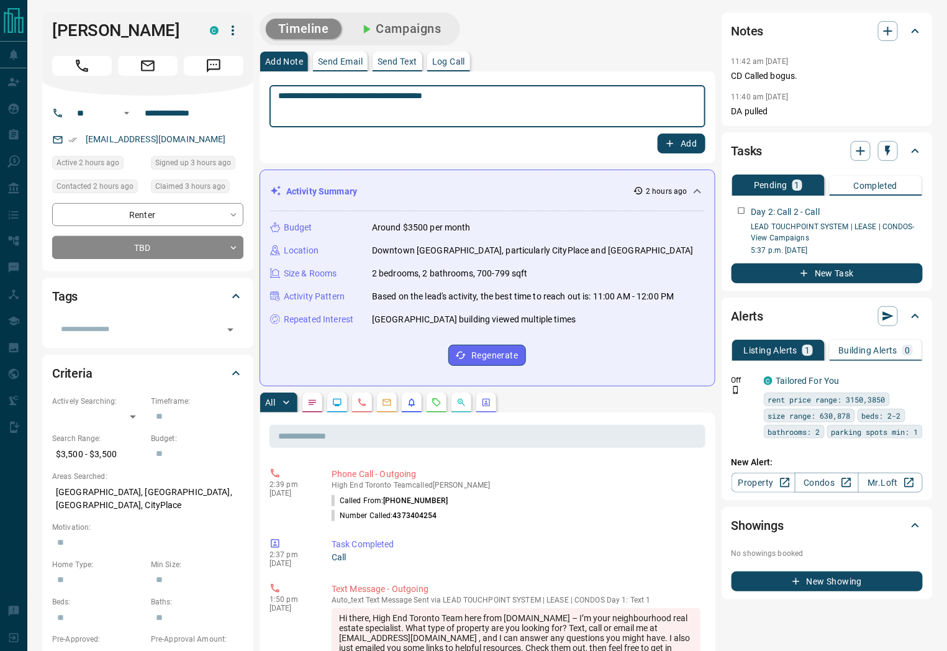
drag, startPoint x: 319, startPoint y: 100, endPoint x: 368, endPoint y: 99, distance: 49.1
click at [368, 99] on textarea "**********" at bounding box center [487, 107] width 419 height 32
type textarea "**********"
click at [672, 147] on icon "button" at bounding box center [670, 143] width 11 height 11
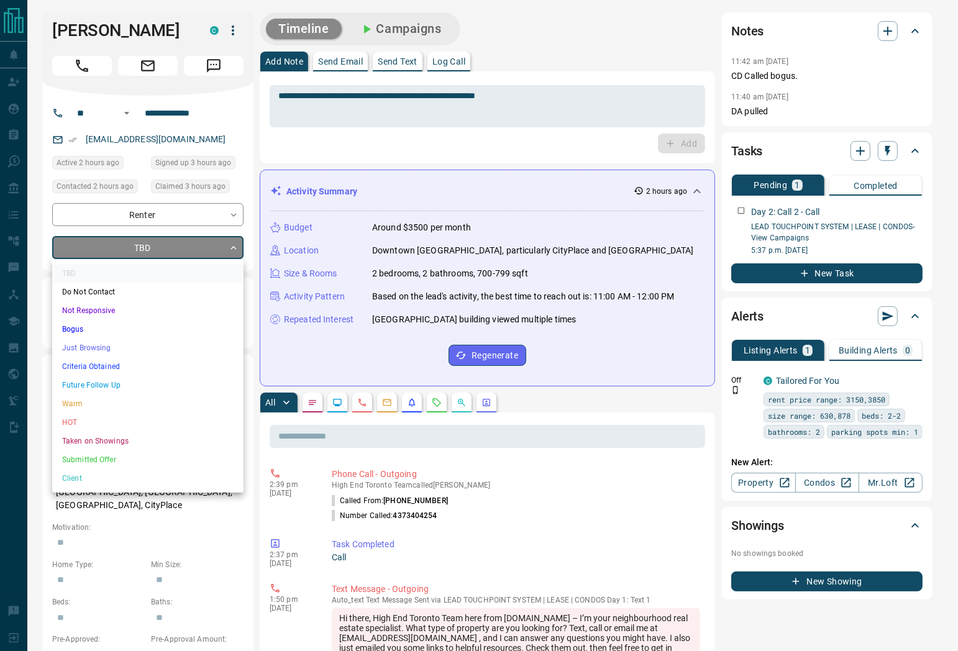
click at [149, 349] on li "Just Browsing" at bounding box center [147, 348] width 191 height 19
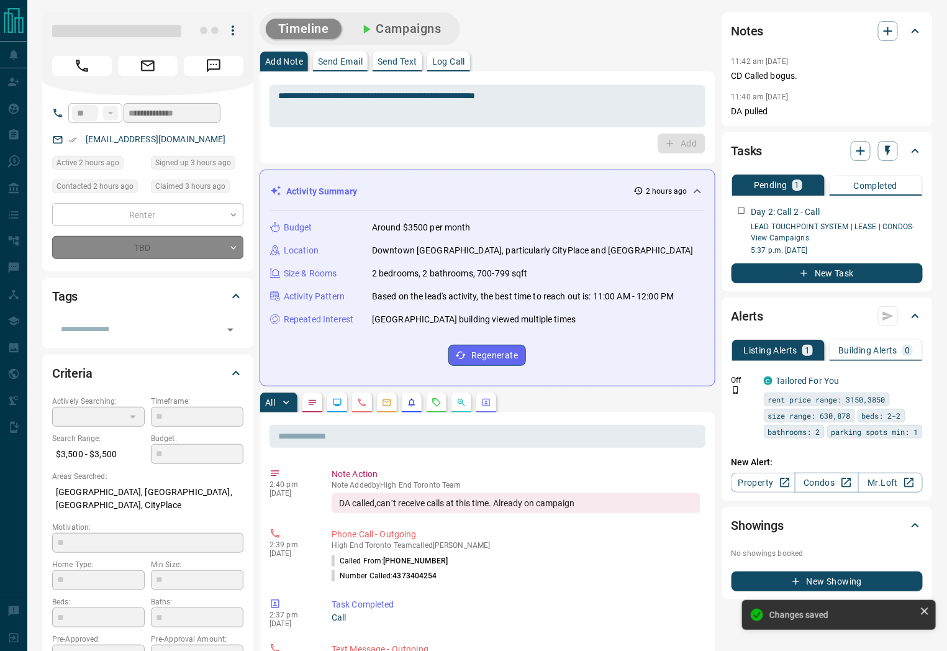
type input "*"
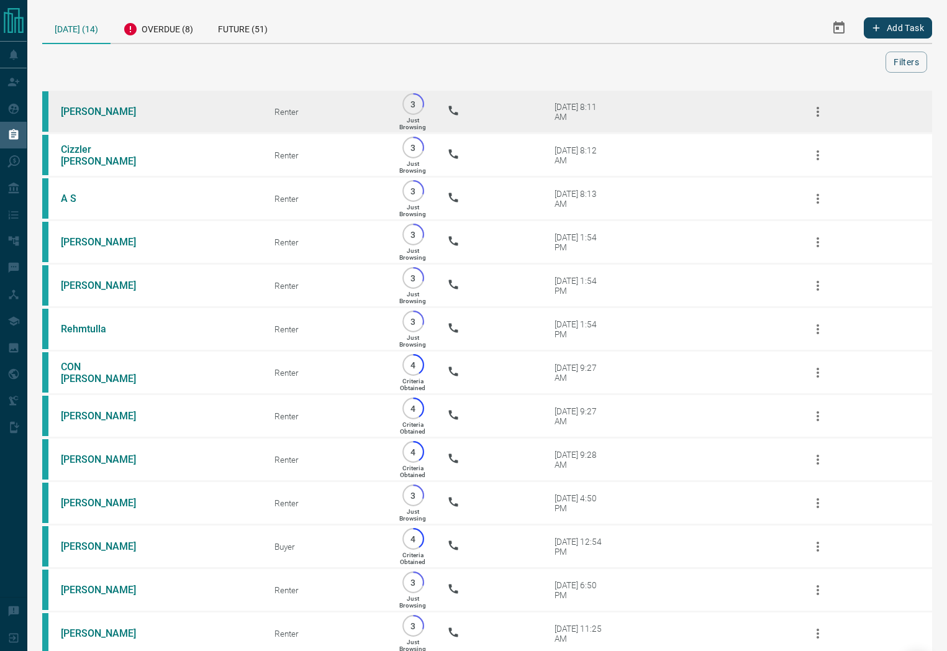
scroll to position [120, 0]
